Goal: Transaction & Acquisition: Purchase product/service

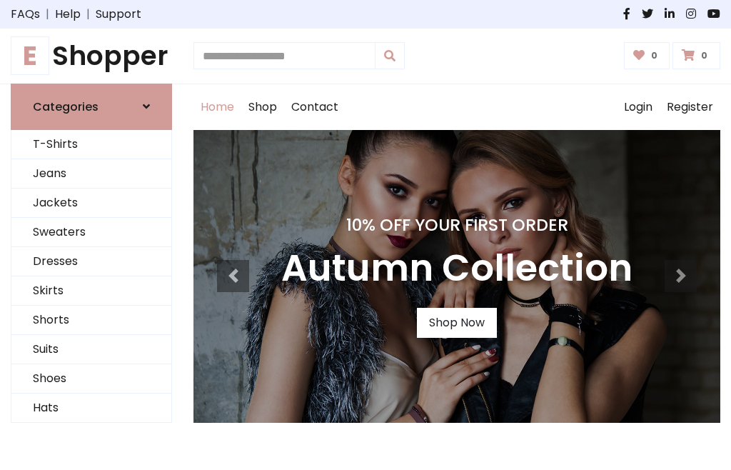
click at [366, 235] on h4 "10% Off Your First Order" at bounding box center [456, 225] width 351 height 20
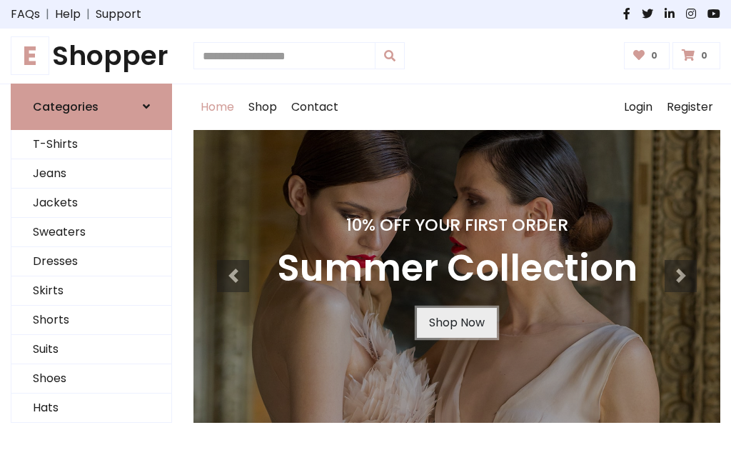
click at [456, 322] on link "Shop Now" at bounding box center [457, 323] width 80 height 30
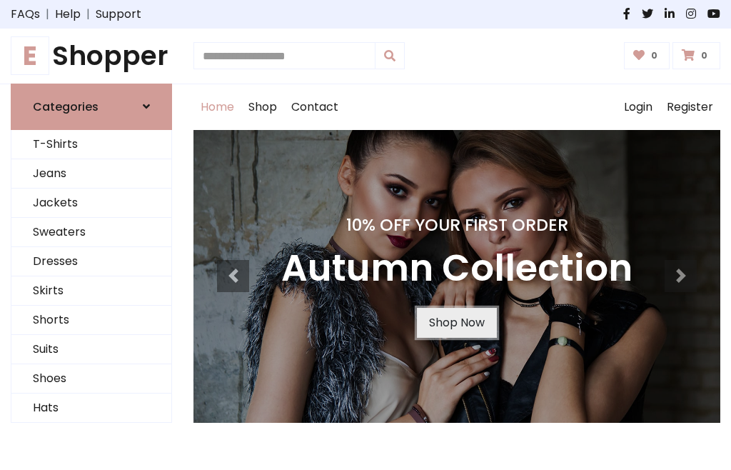
click at [456, 322] on link "Shop Now" at bounding box center [457, 323] width 80 height 30
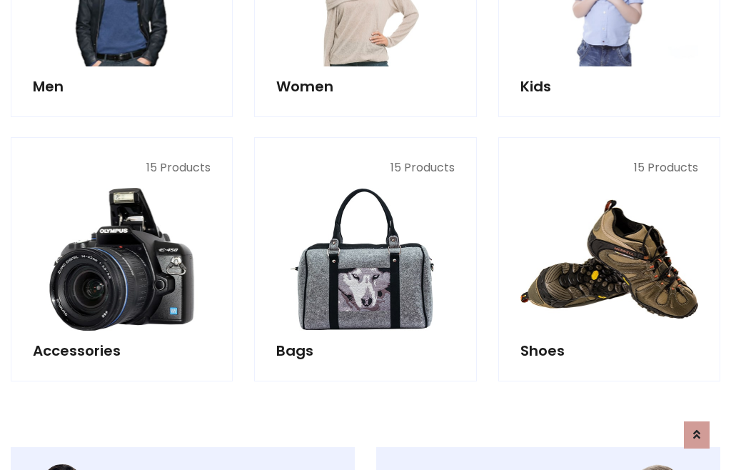
scroll to position [1424, 0]
